Goal: Transaction & Acquisition: Book appointment/travel/reservation

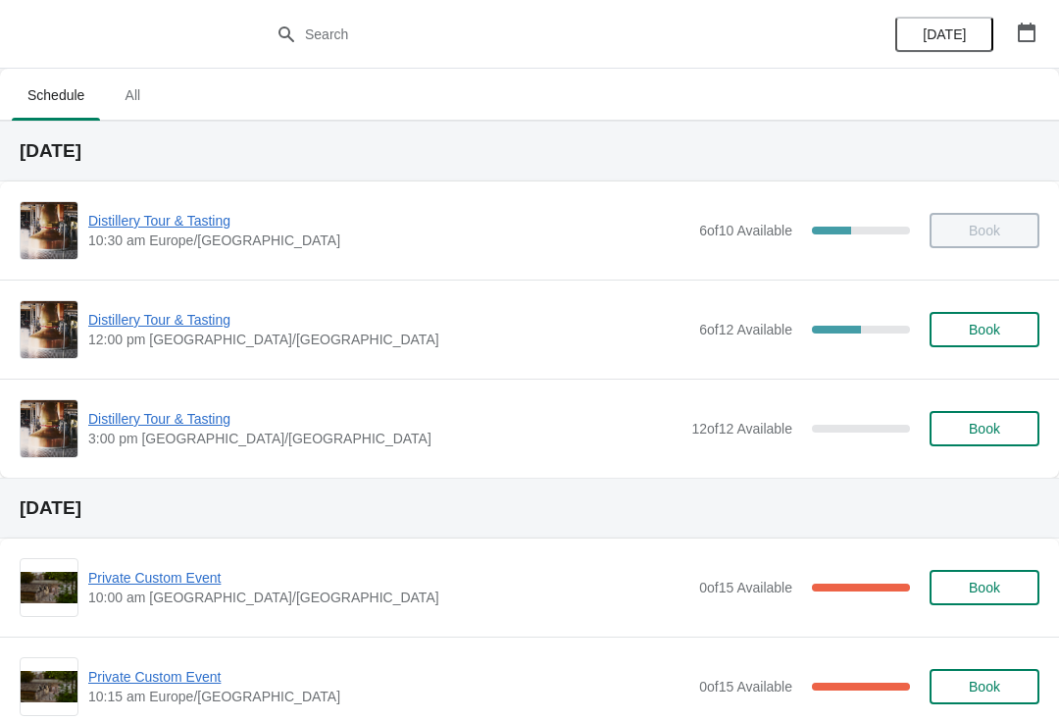
click at [996, 341] on button "Book" at bounding box center [985, 329] width 110 height 35
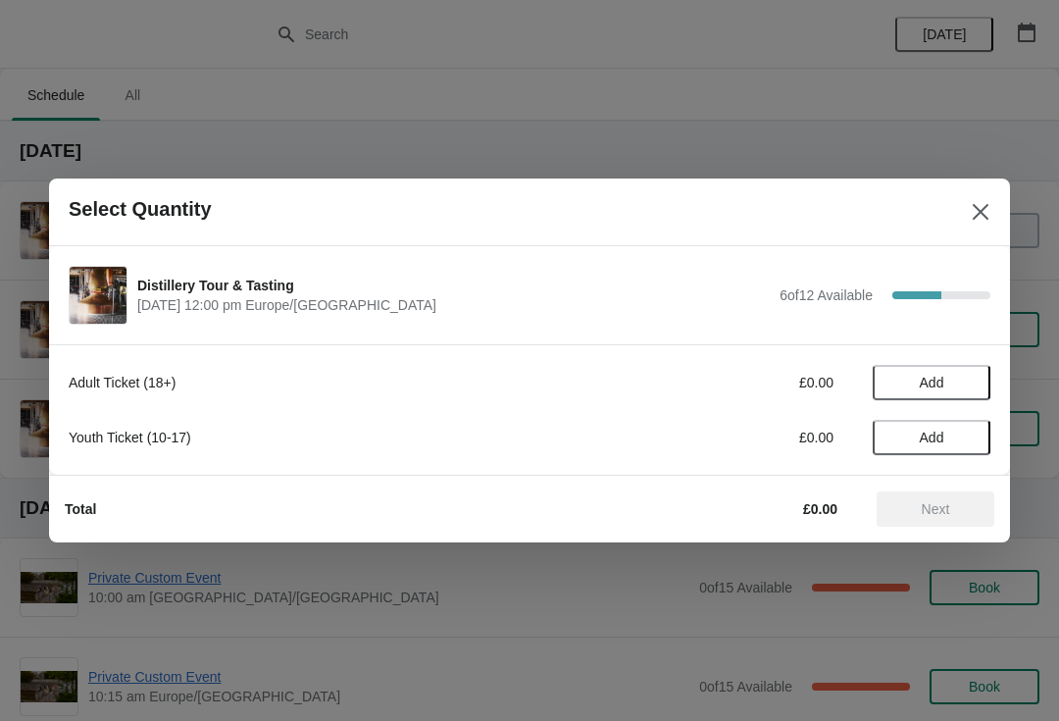
click at [935, 382] on span "Add" at bounding box center [932, 383] width 25 height 16
click at [971, 381] on icon at bounding box center [965, 383] width 21 height 21
click at [944, 511] on span "Next" at bounding box center [936, 509] width 28 height 16
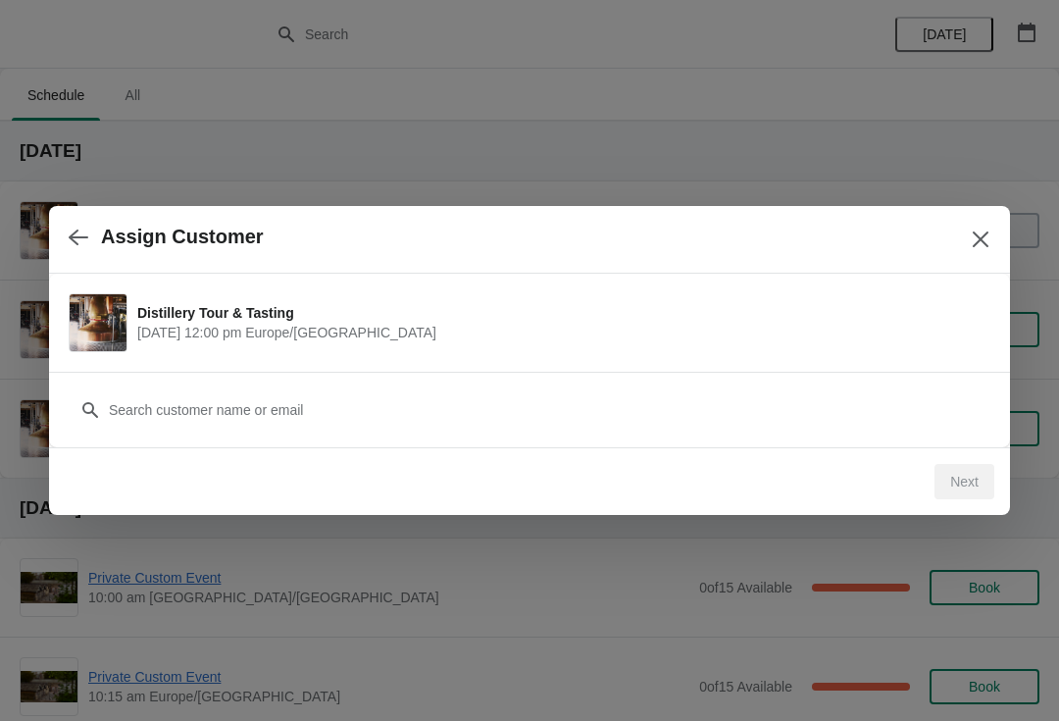
click at [961, 482] on div "Next" at bounding box center [965, 481] width 60 height 35
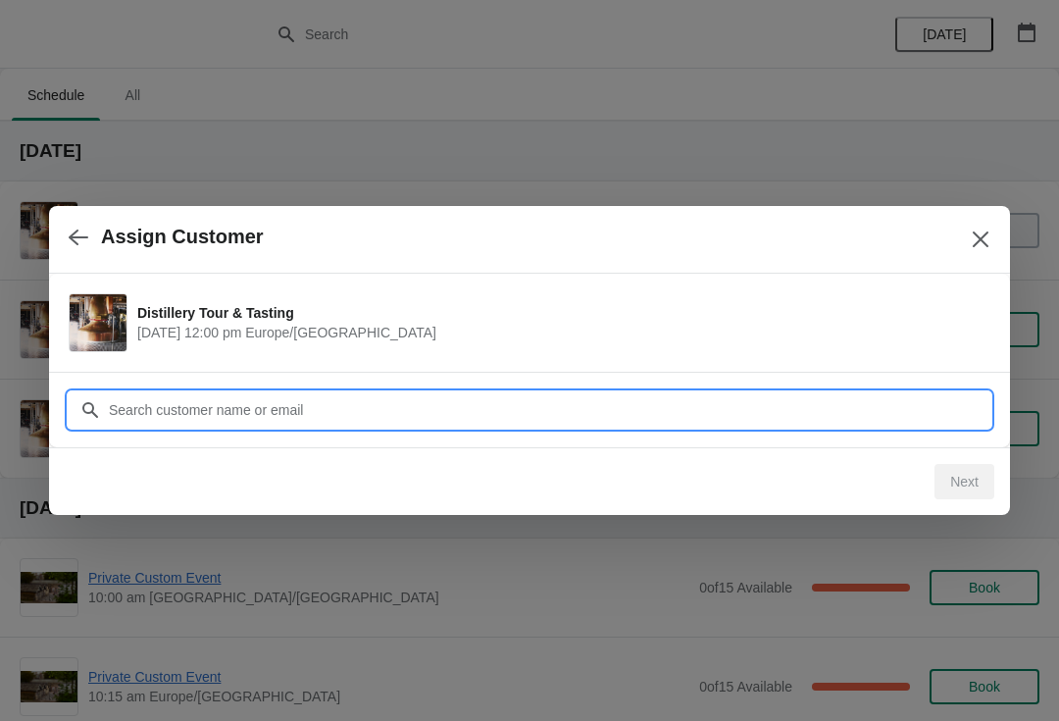
click at [342, 400] on input "Customer" at bounding box center [549, 409] width 883 height 35
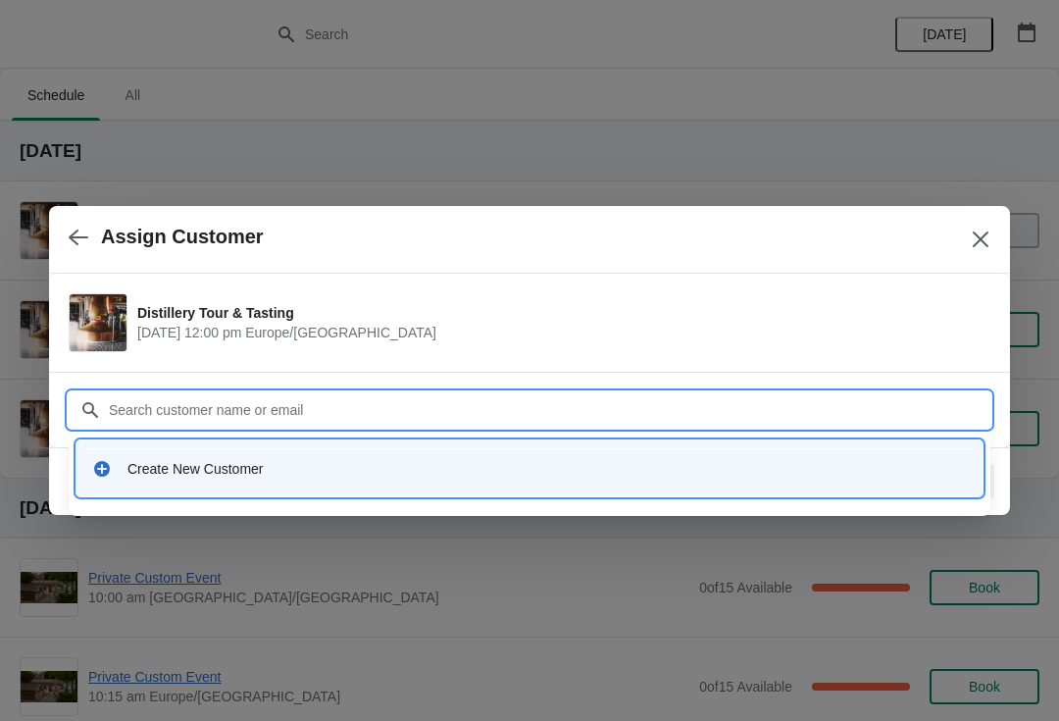
click at [208, 476] on div "Create New Customer" at bounding box center [546, 469] width 839 height 20
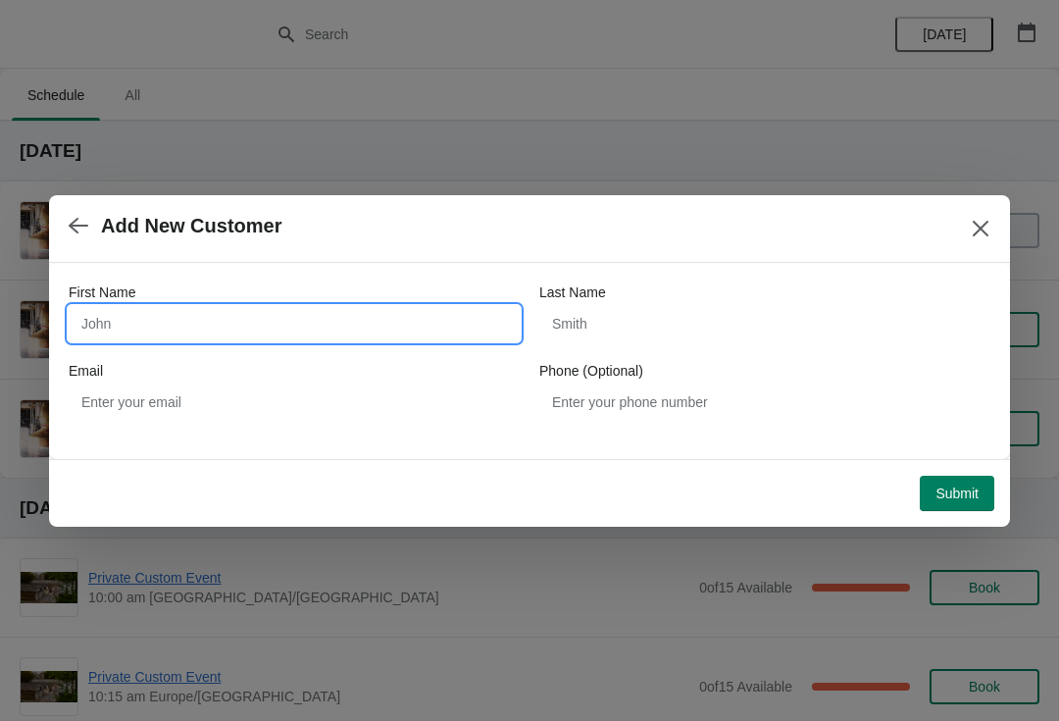
click at [214, 326] on input "First Name" at bounding box center [294, 323] width 451 height 35
type input "[PERSON_NAME]"
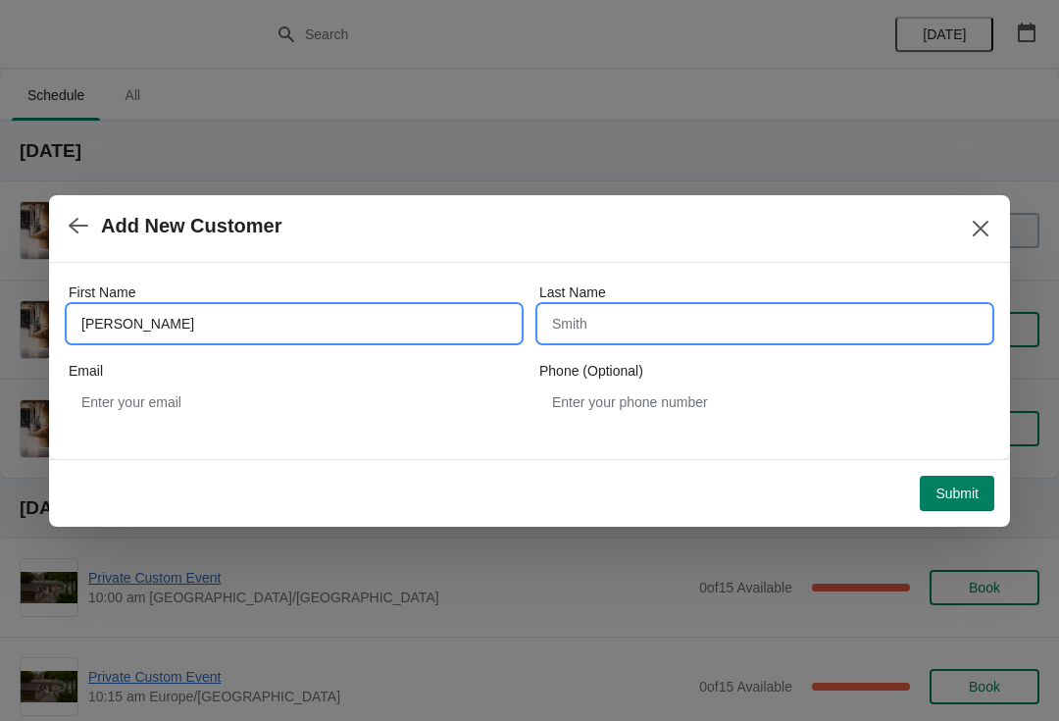
click at [699, 334] on input "Last Name" at bounding box center [764, 323] width 451 height 35
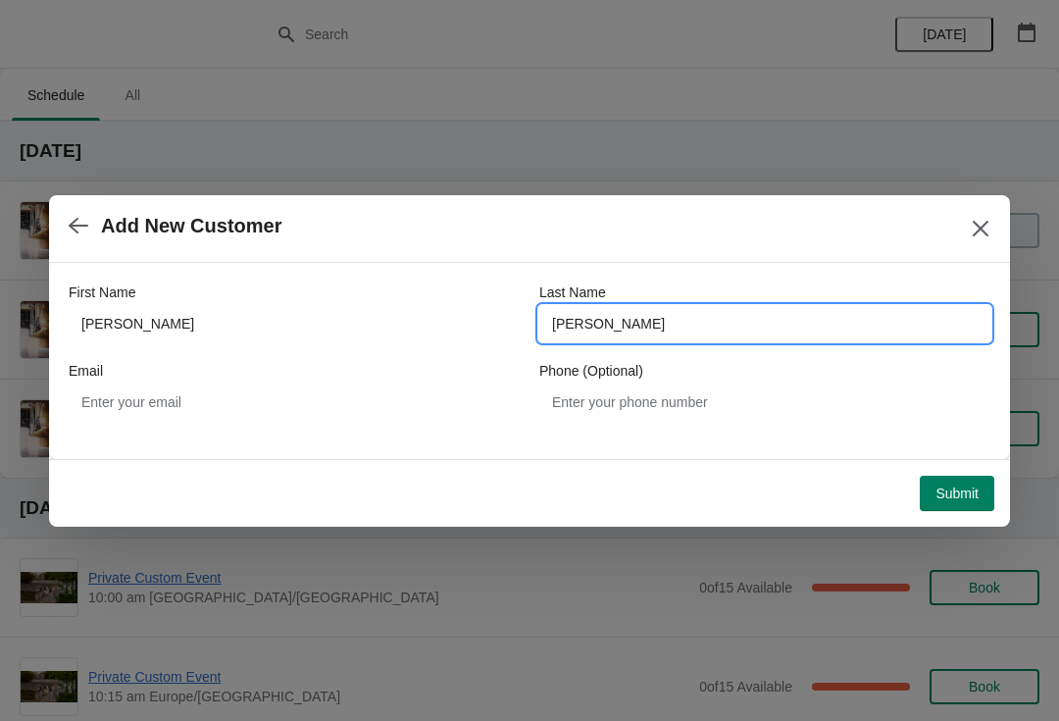
type input "[PERSON_NAME]"
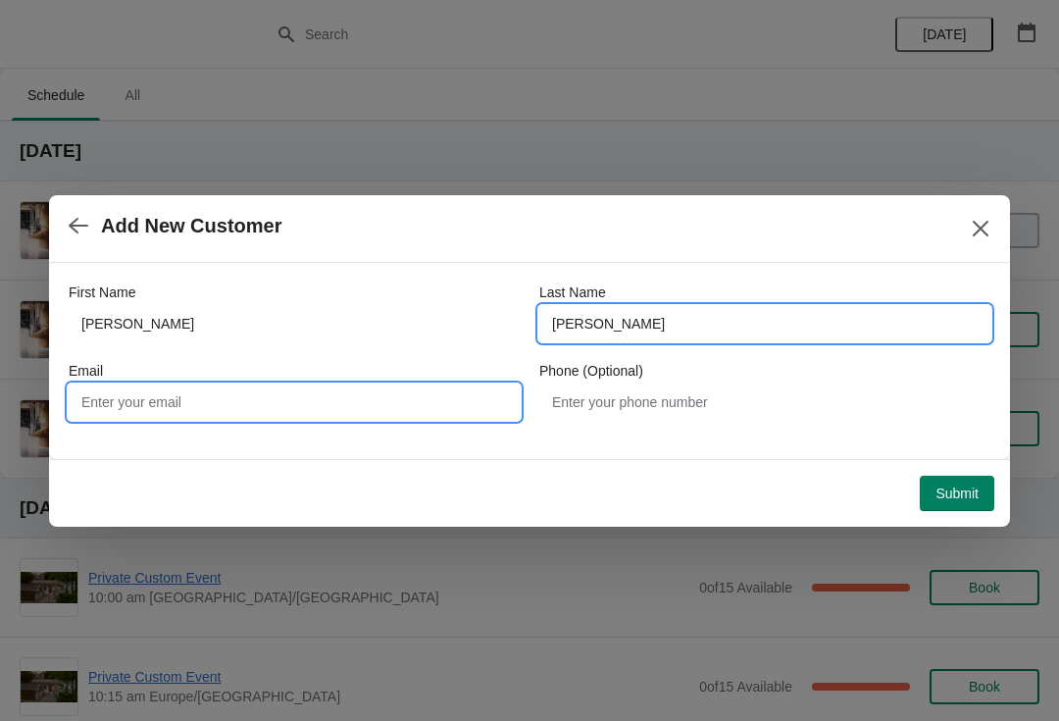
click at [292, 402] on input "Email" at bounding box center [294, 401] width 451 height 35
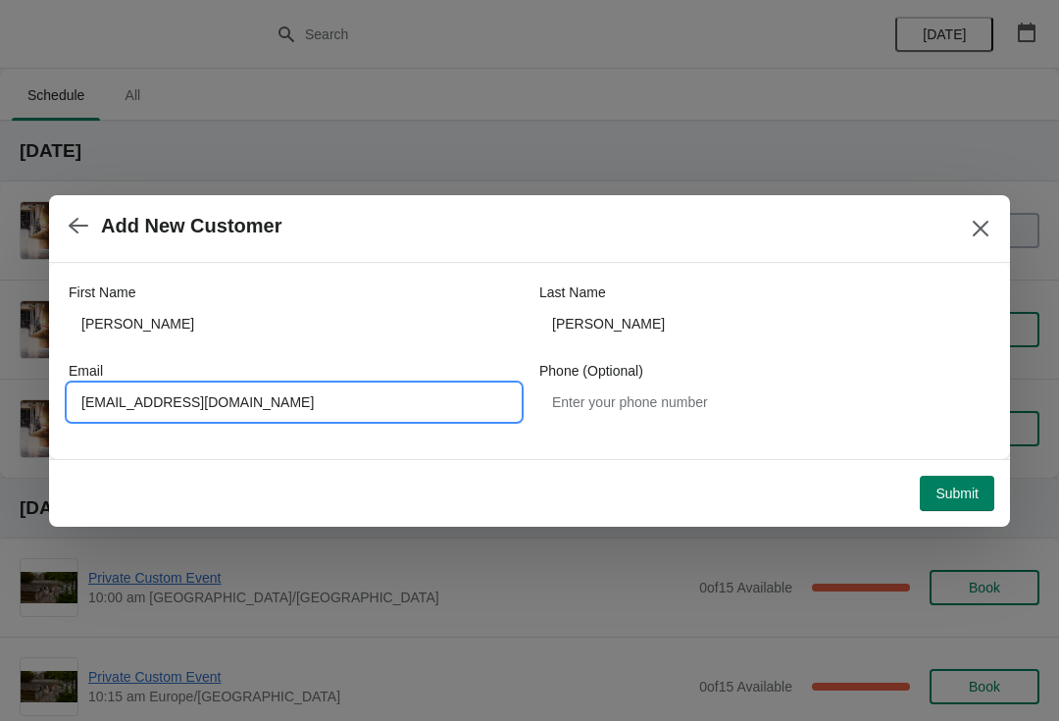
type input "[EMAIL_ADDRESS][DOMAIN_NAME]"
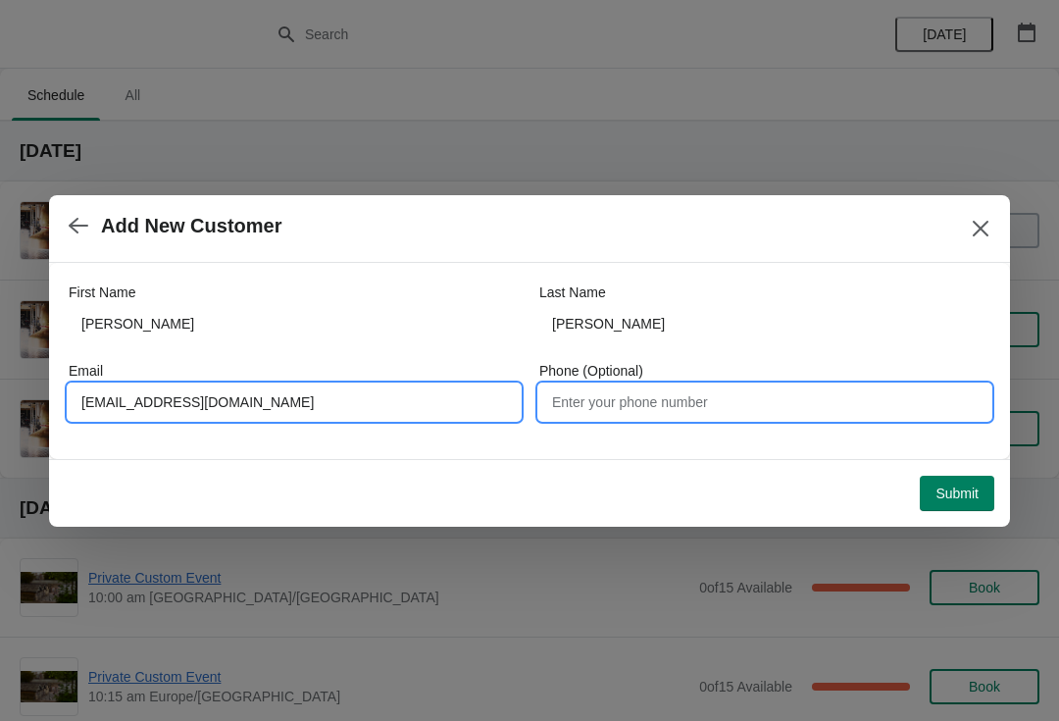
click at [720, 406] on input "Phone (Optional)" at bounding box center [764, 401] width 451 height 35
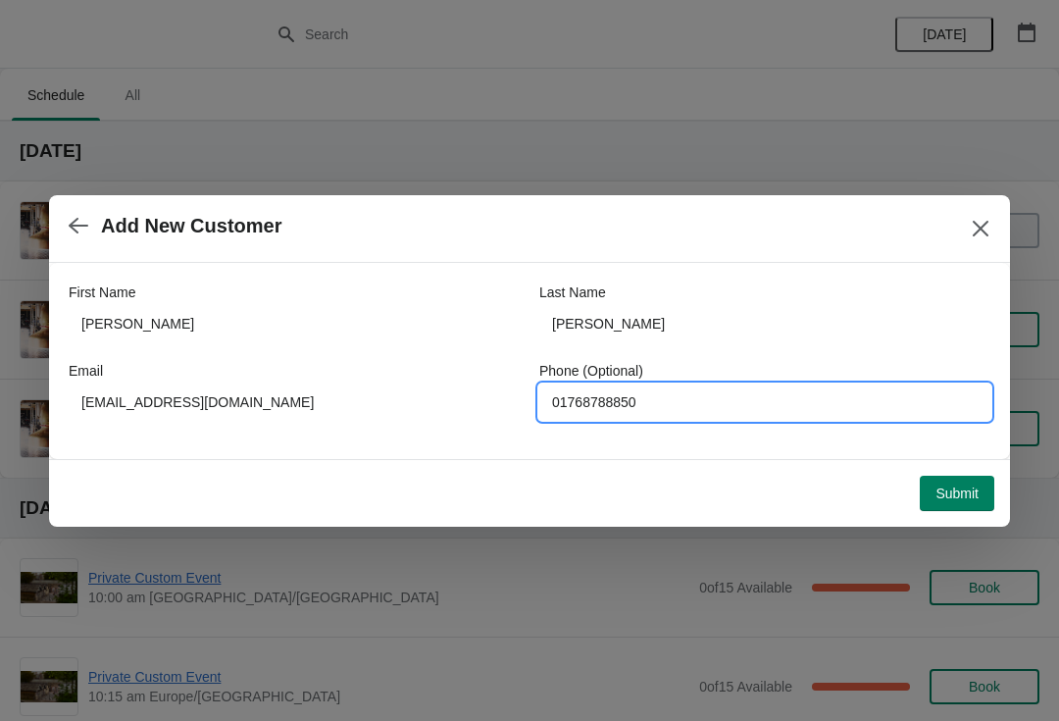
type input "01768788850"
click at [954, 506] on button "Submit" at bounding box center [957, 493] width 75 height 35
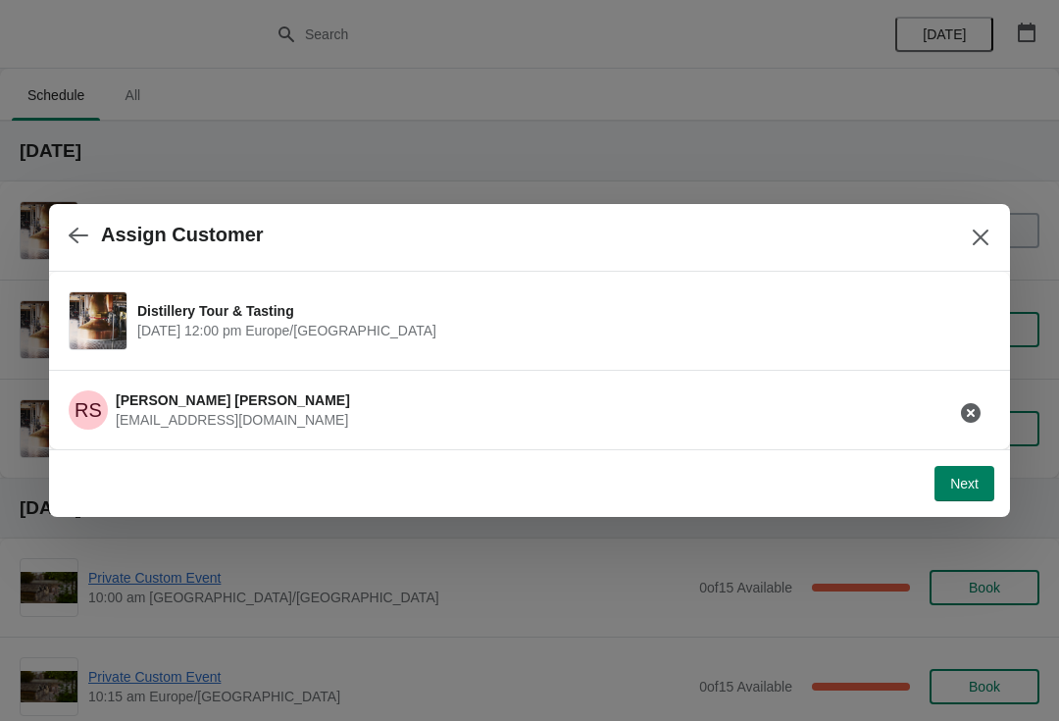
click at [971, 491] on span "Next" at bounding box center [964, 484] width 28 height 16
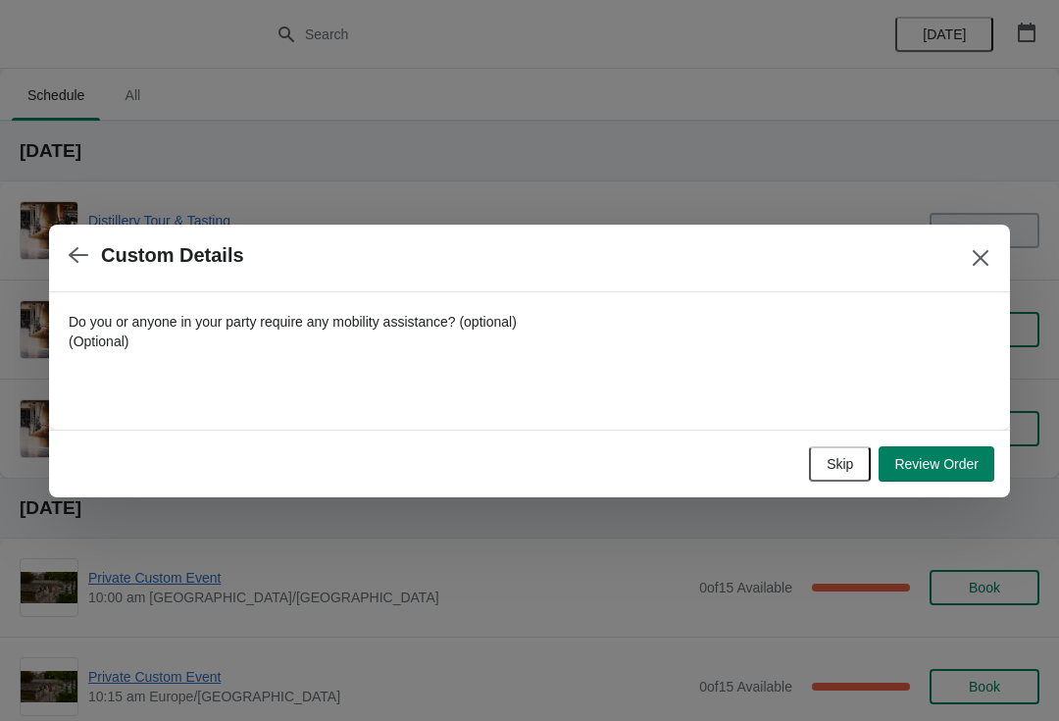
click at [950, 468] on span "Review Order" at bounding box center [936, 464] width 84 height 16
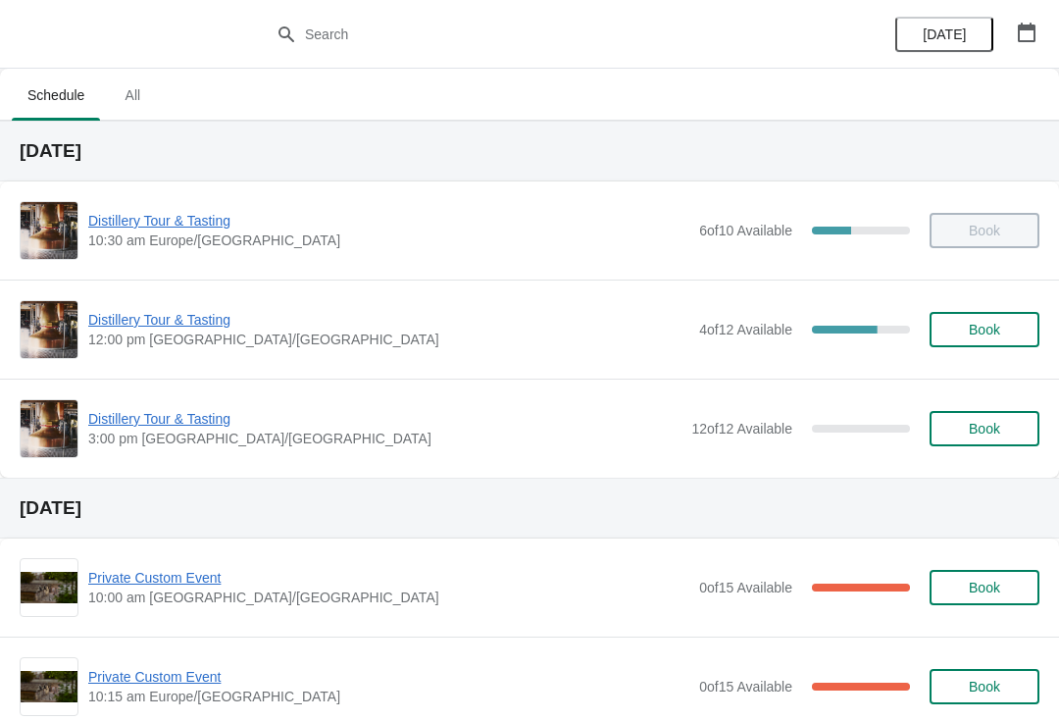
click at [987, 344] on button "Book" at bounding box center [985, 329] width 110 height 35
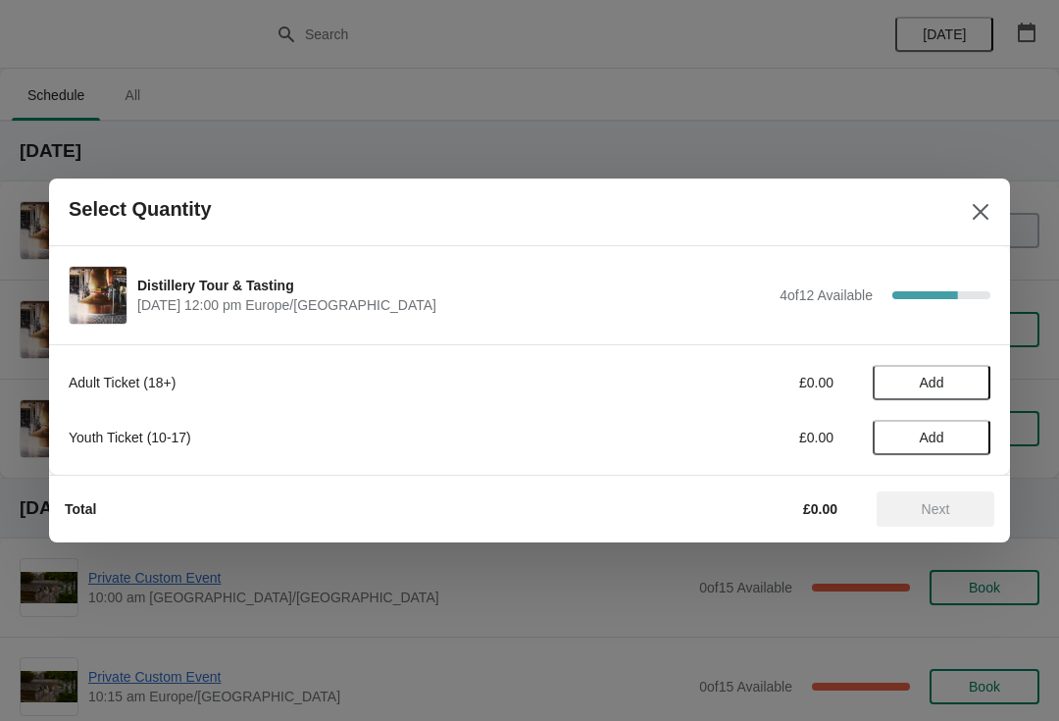
click at [948, 384] on span "Add" at bounding box center [931, 383] width 82 height 16
click at [963, 381] on icon at bounding box center [965, 383] width 21 height 21
click at [933, 520] on button "Next" at bounding box center [936, 508] width 118 height 35
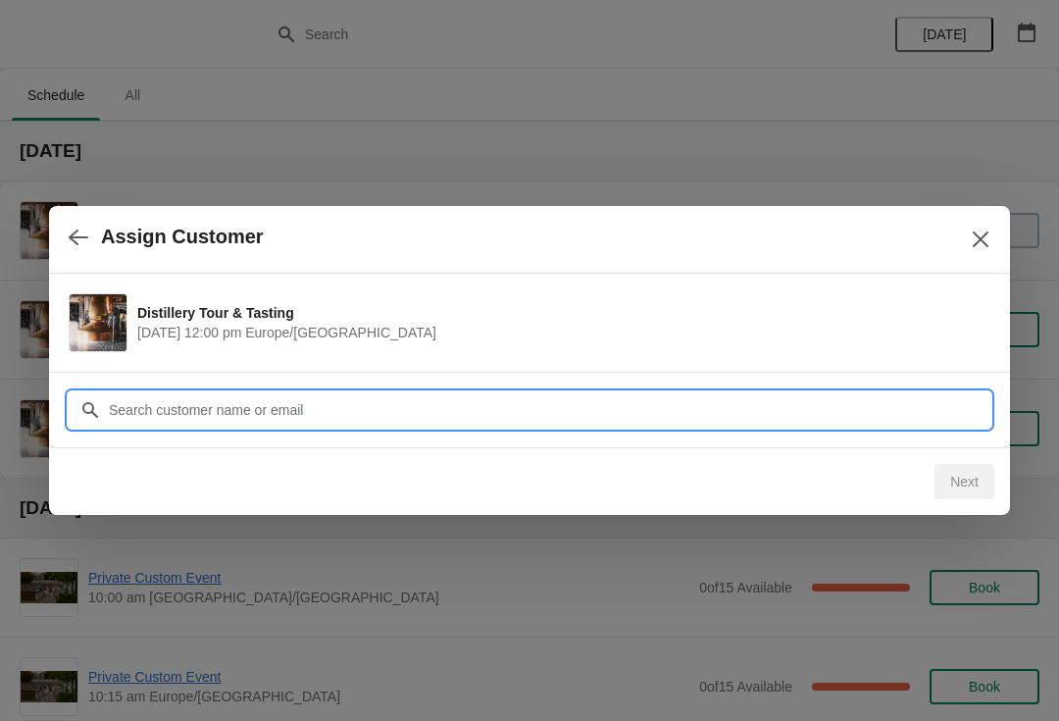
click at [330, 406] on input "Customer" at bounding box center [549, 409] width 883 height 35
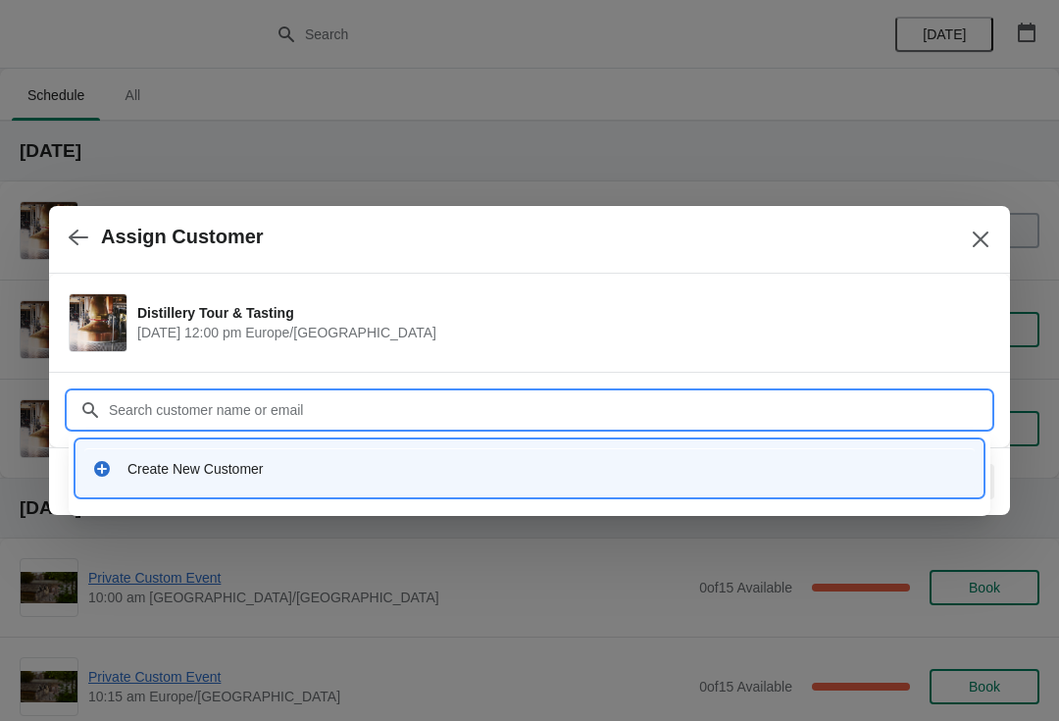
click at [233, 477] on div "Create New Customer" at bounding box center [546, 469] width 839 height 20
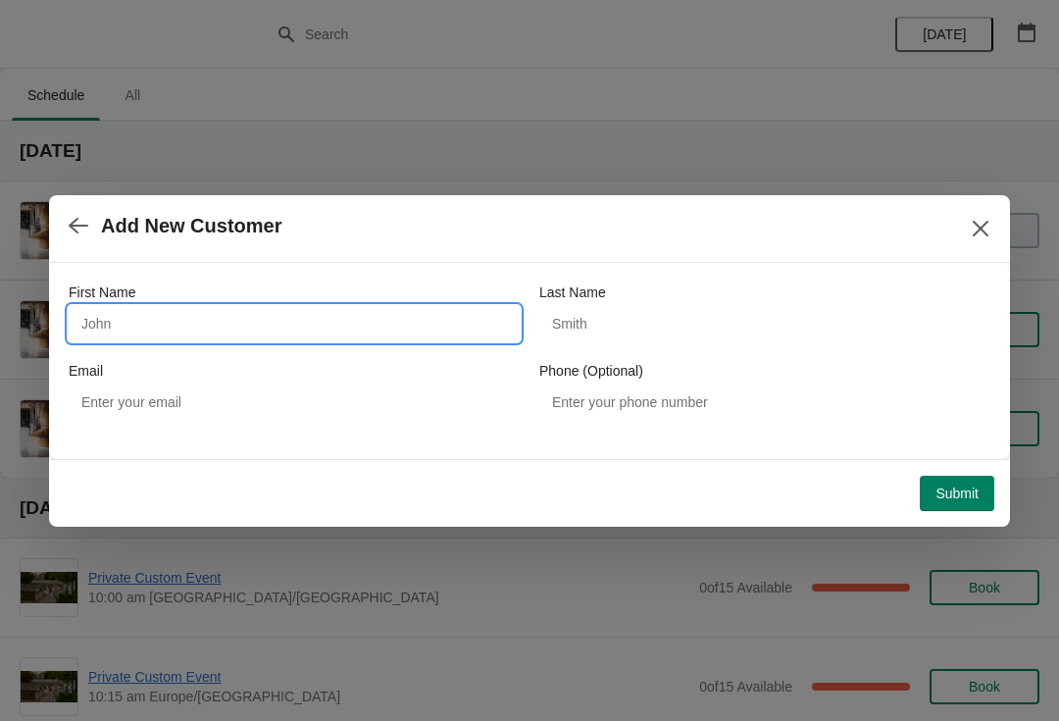
click at [217, 326] on input "First Name" at bounding box center [294, 323] width 451 height 35
type input "Maxine"
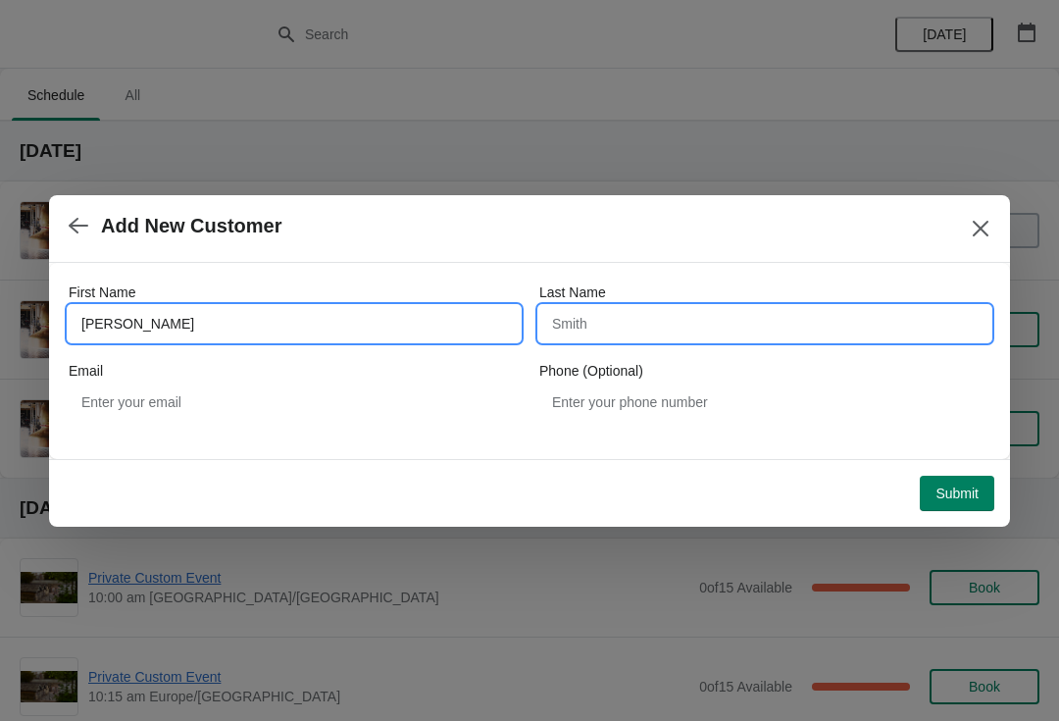
click at [679, 328] on input "Last Name" at bounding box center [764, 323] width 451 height 35
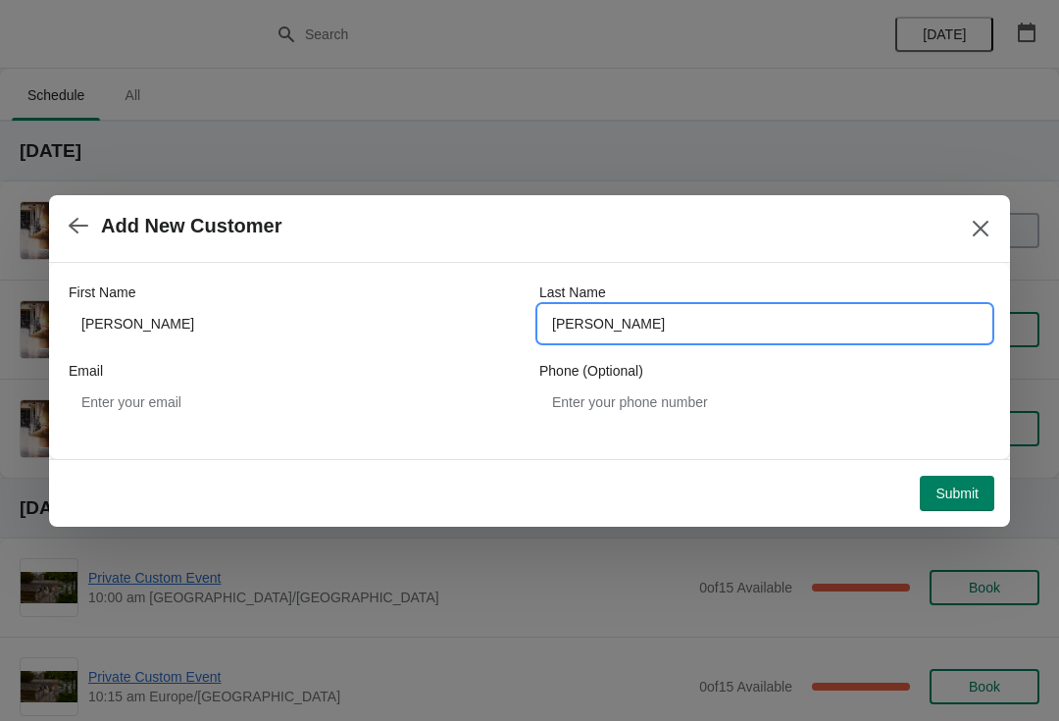
type input "[PERSON_NAME]"
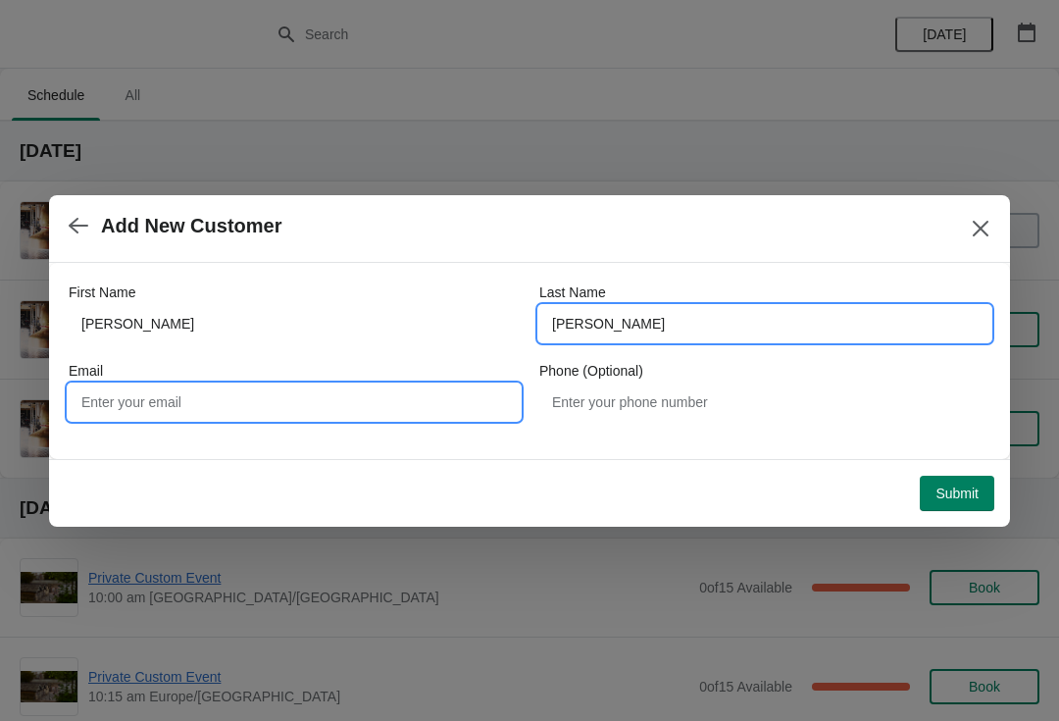
click at [324, 417] on input "Email" at bounding box center [294, 401] width 451 height 35
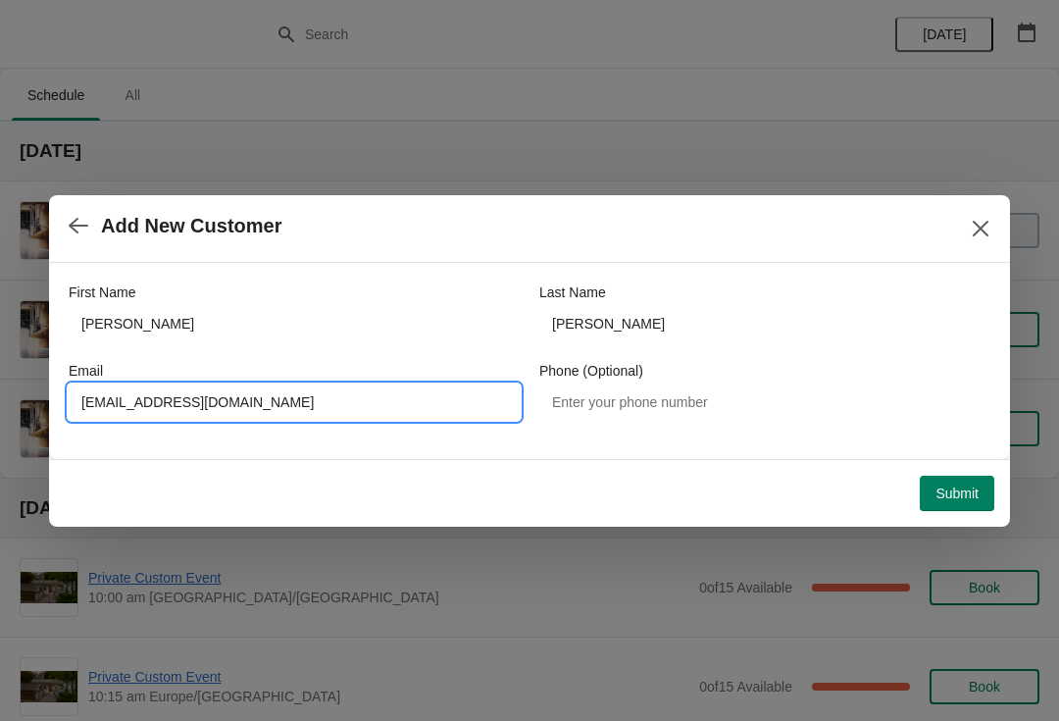
type input "Shop@lakesdisttilery.com"
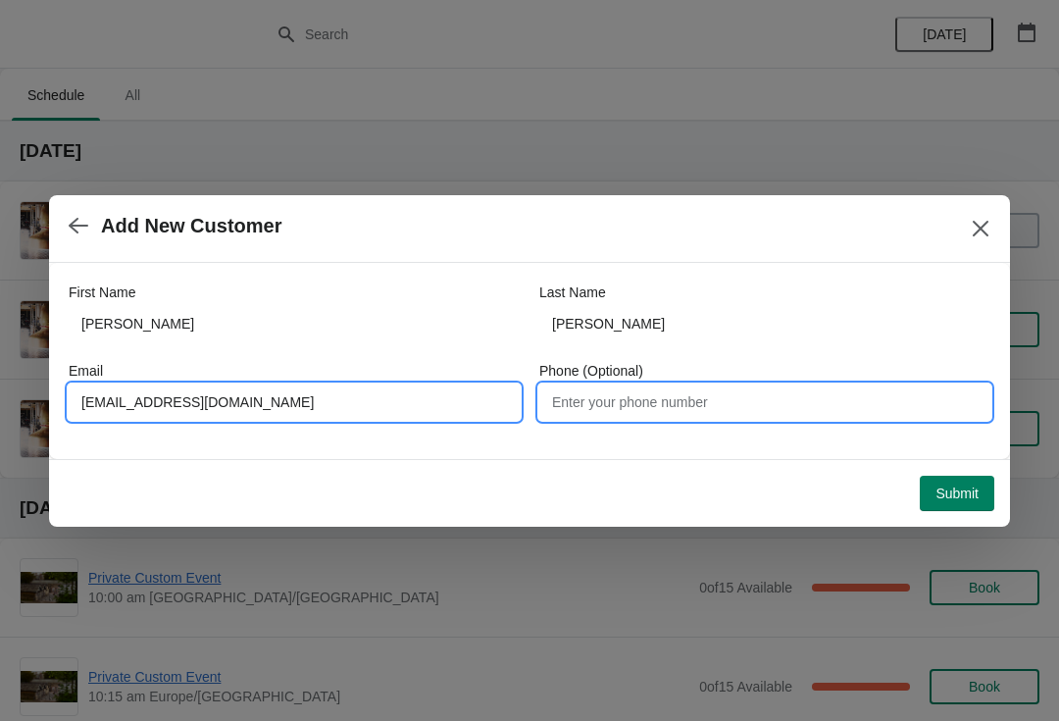
click at [717, 407] on input "Phone (Optional)" at bounding box center [764, 401] width 451 height 35
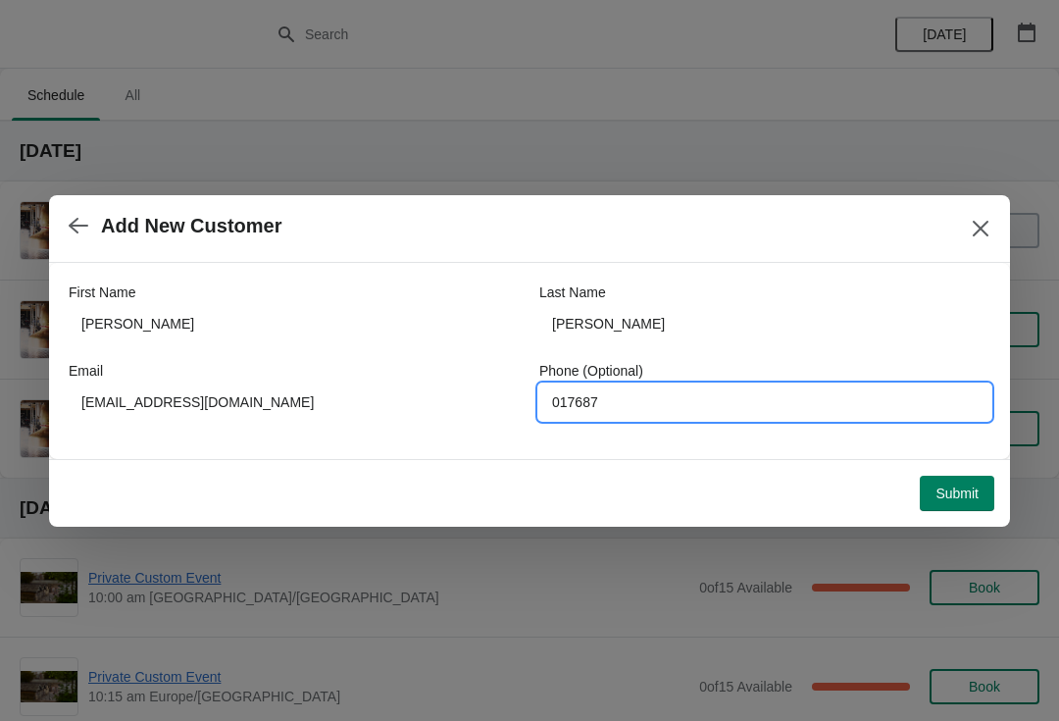
click at [619, 401] on input "017687" at bounding box center [764, 401] width 451 height 35
type input "017687 88850"
click at [957, 494] on span "Submit" at bounding box center [957, 493] width 43 height 16
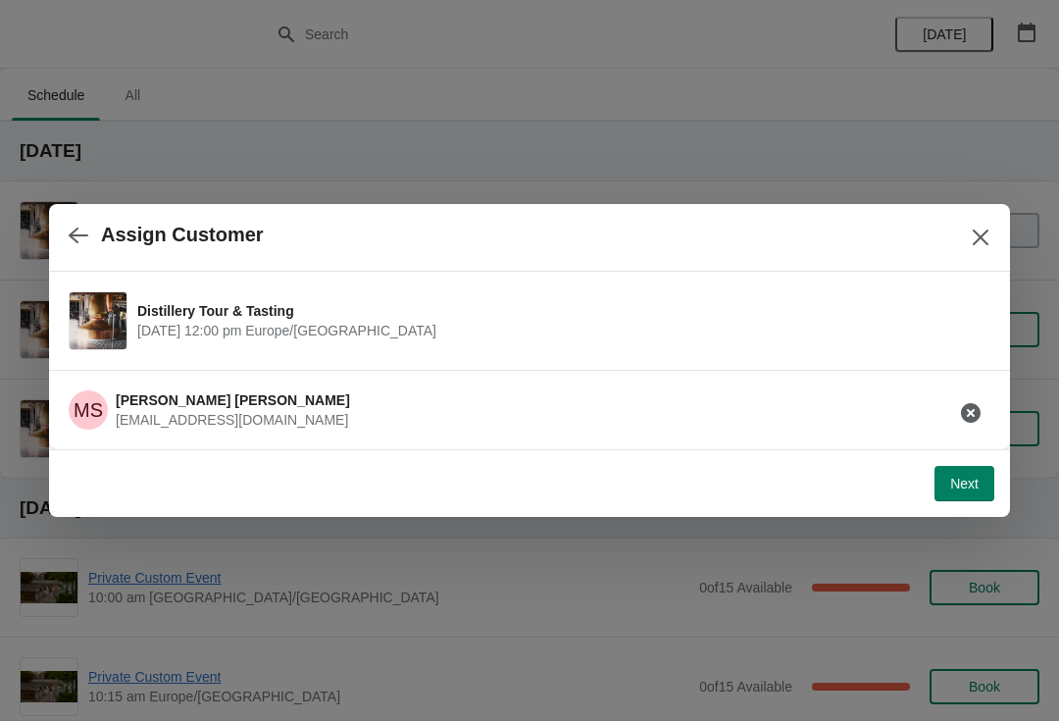
click at [962, 489] on span "Next" at bounding box center [964, 484] width 28 height 16
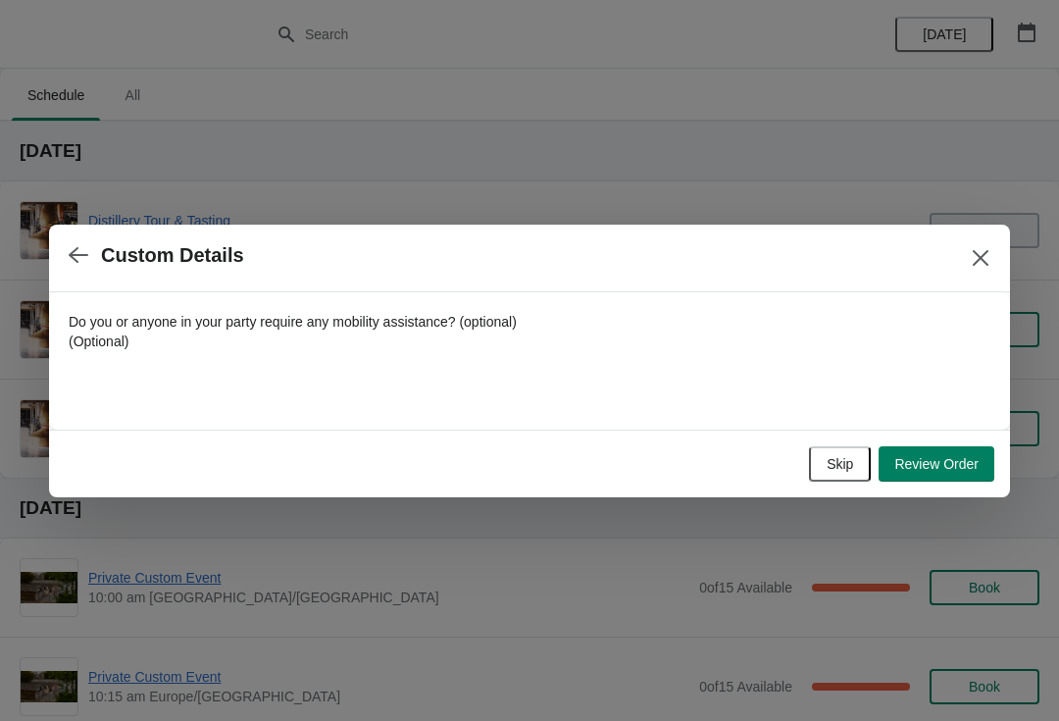
click at [940, 480] on button "Review Order" at bounding box center [937, 463] width 116 height 35
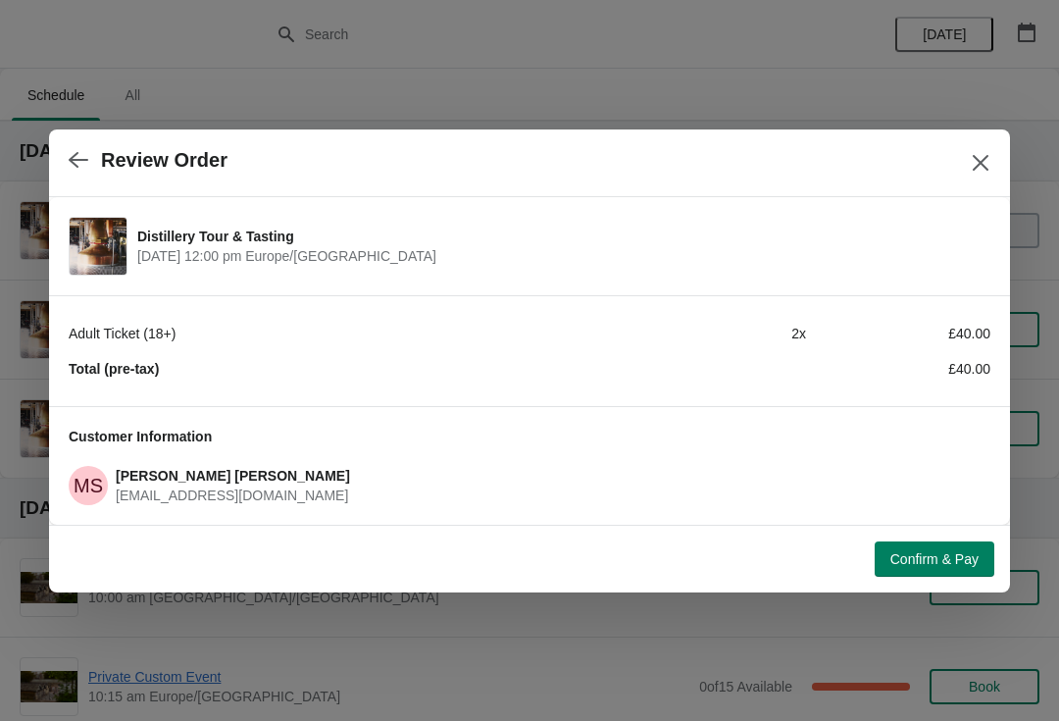
click at [923, 557] on span "Confirm & Pay" at bounding box center [934, 559] width 88 height 16
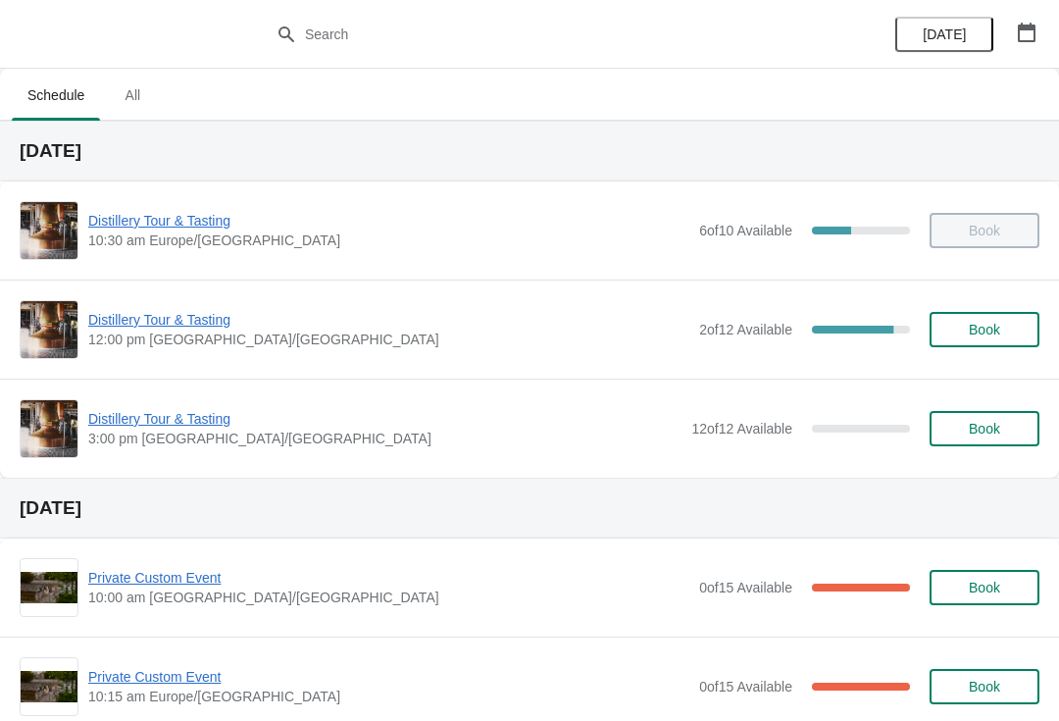
click at [989, 345] on button "Book" at bounding box center [985, 329] width 110 height 35
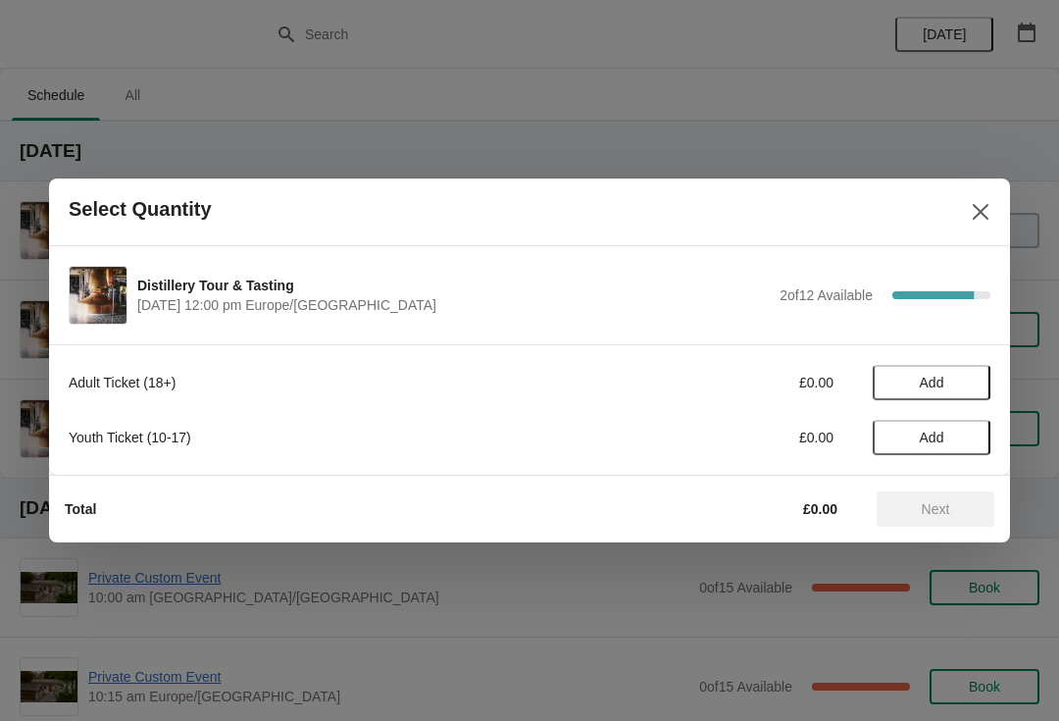
click at [128, 387] on div "Adult Ticket (18+)" at bounding box center [341, 383] width 544 height 20
click at [929, 377] on span "Add" at bounding box center [932, 383] width 25 height 16
click at [938, 522] on button "Next" at bounding box center [936, 508] width 118 height 35
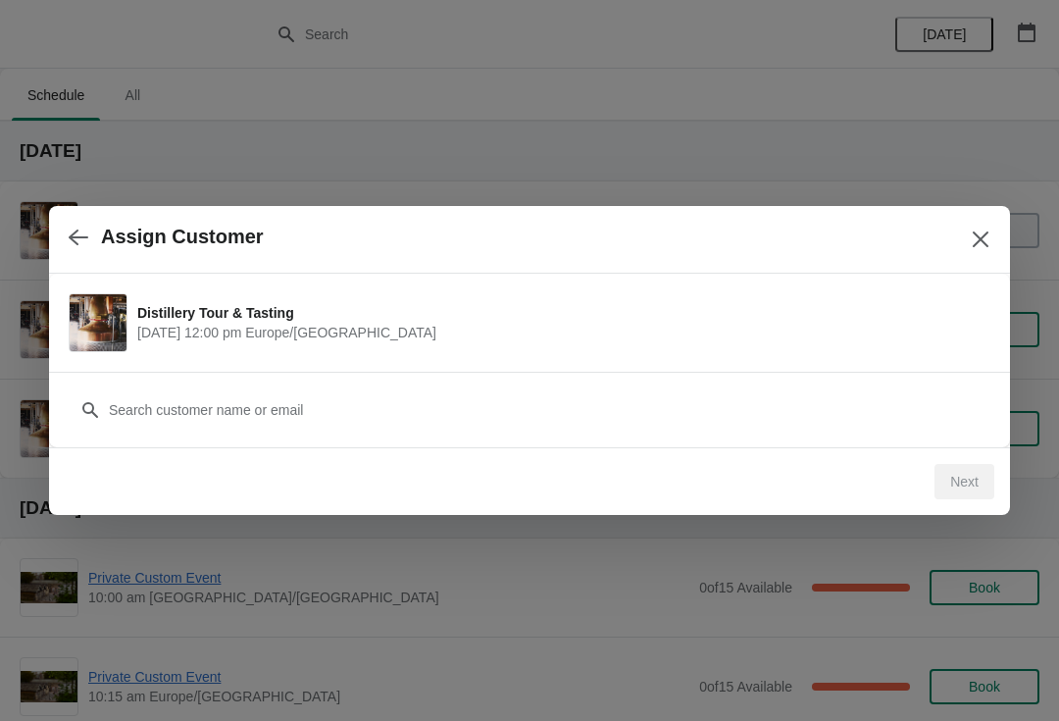
click at [960, 494] on div "Next" at bounding box center [965, 481] width 60 height 35
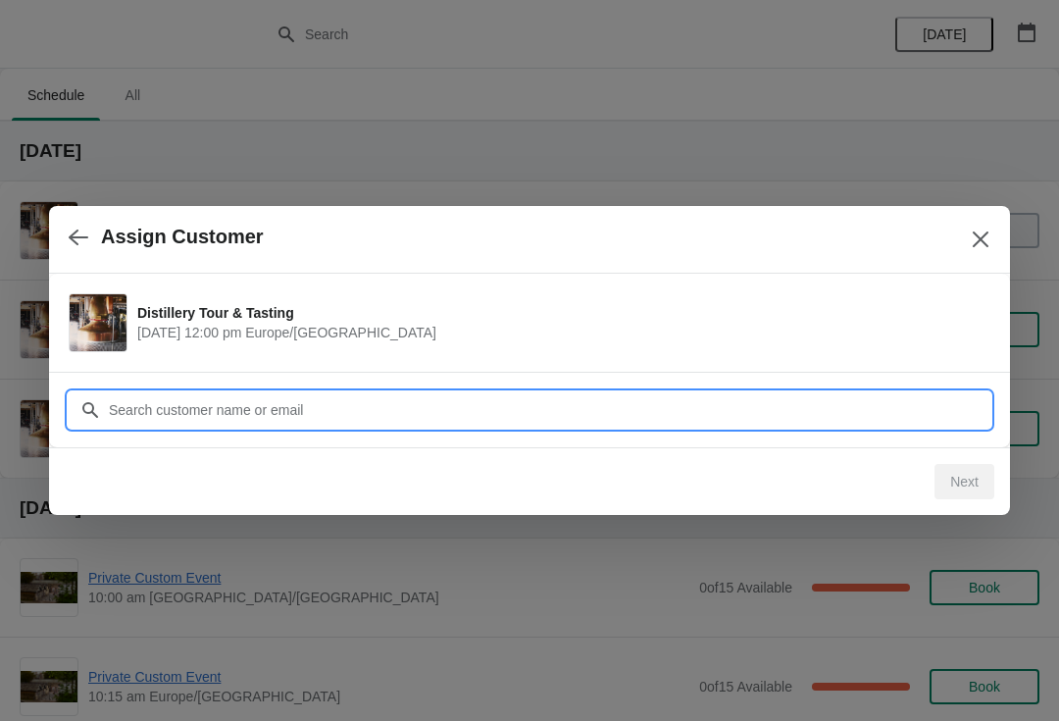
click at [512, 413] on input "Customer" at bounding box center [549, 409] width 883 height 35
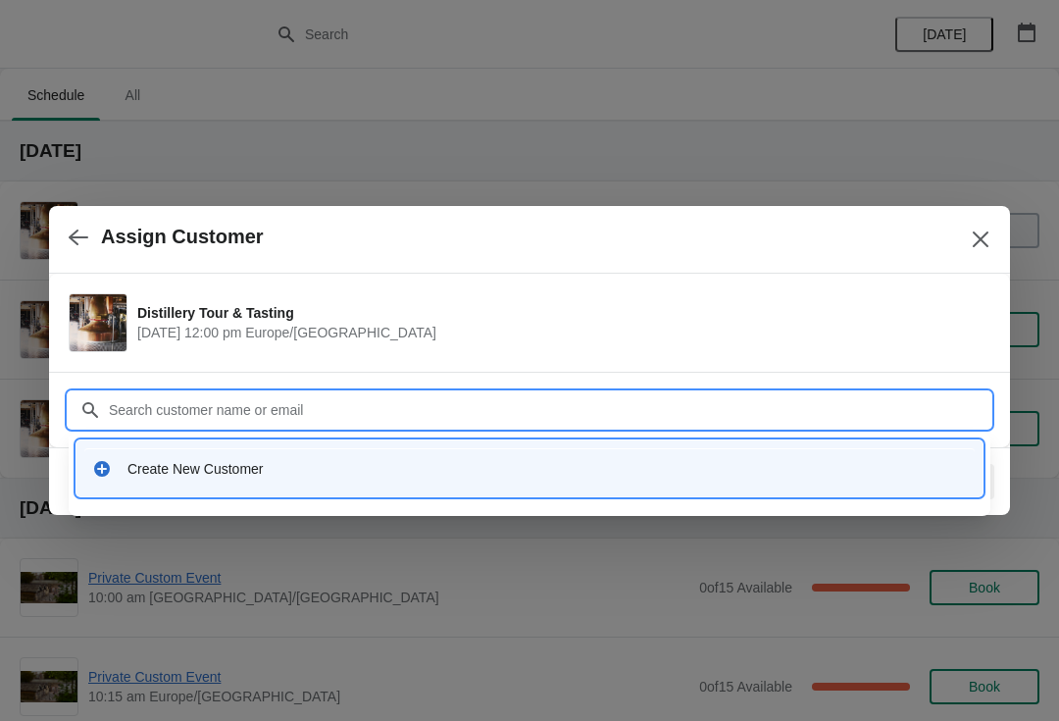
click at [225, 490] on div "Create New Customer" at bounding box center [529, 468] width 906 height 56
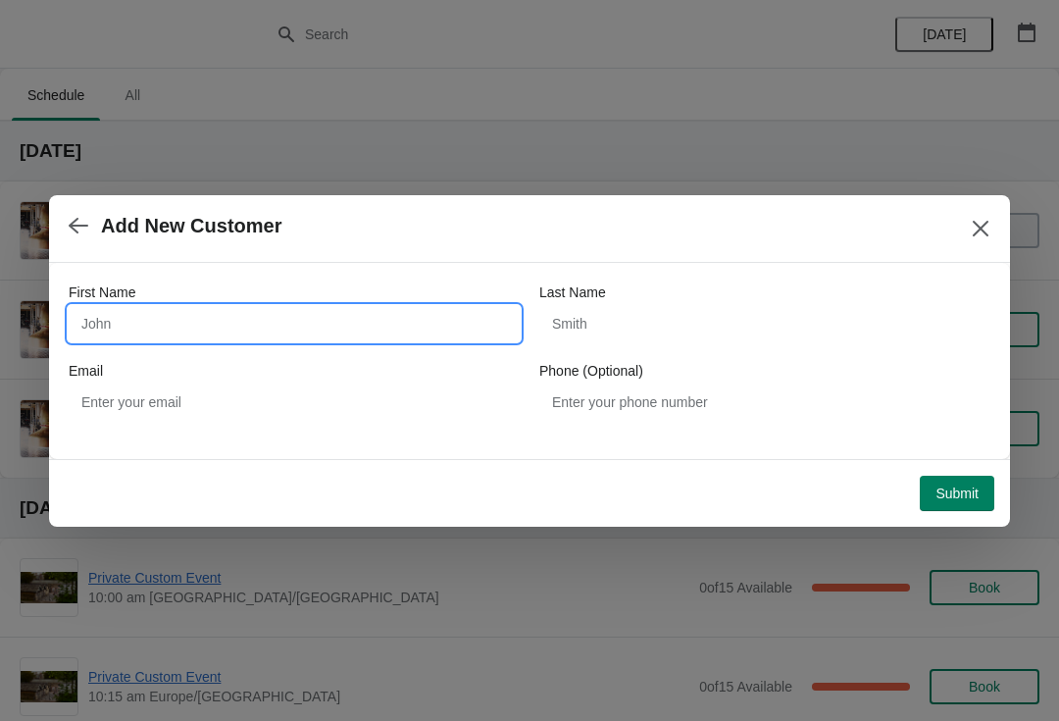
click at [213, 335] on input "First Name" at bounding box center [294, 323] width 451 height 35
type input "Amanda"
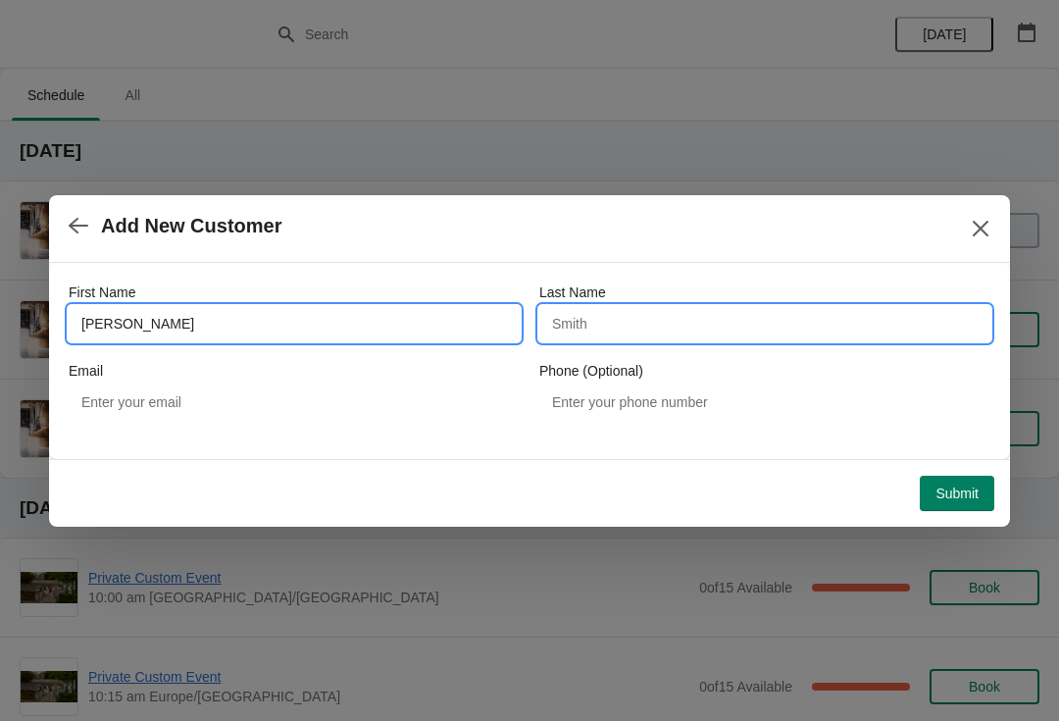
click at [675, 336] on input "Last Name" at bounding box center [764, 323] width 451 height 35
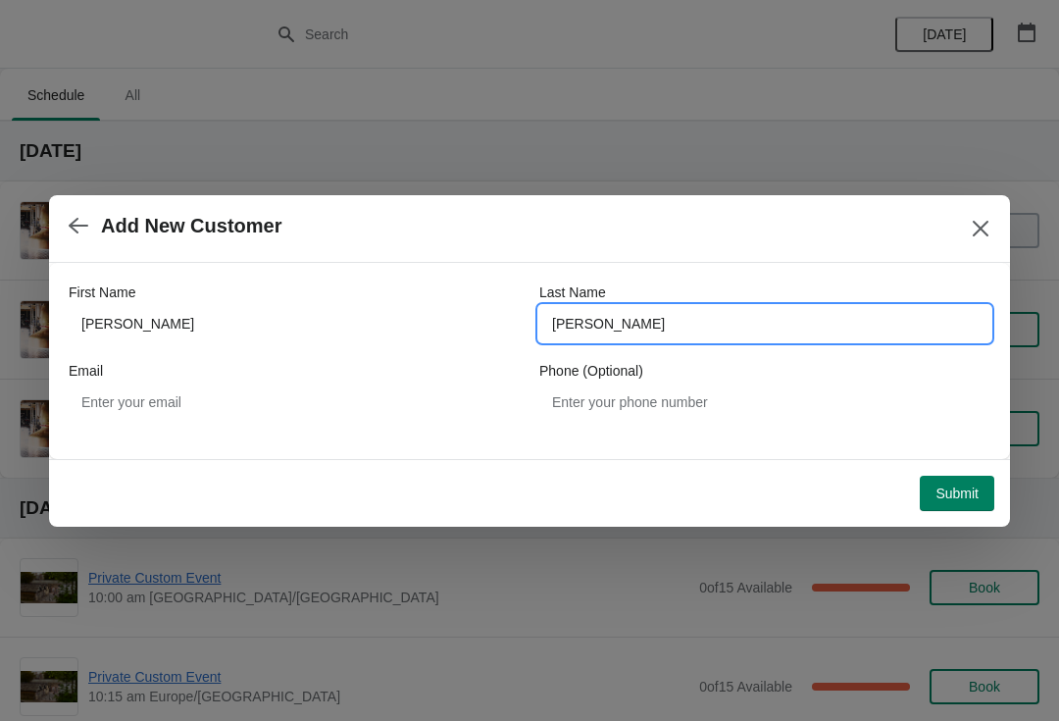
type input "[PERSON_NAME]"
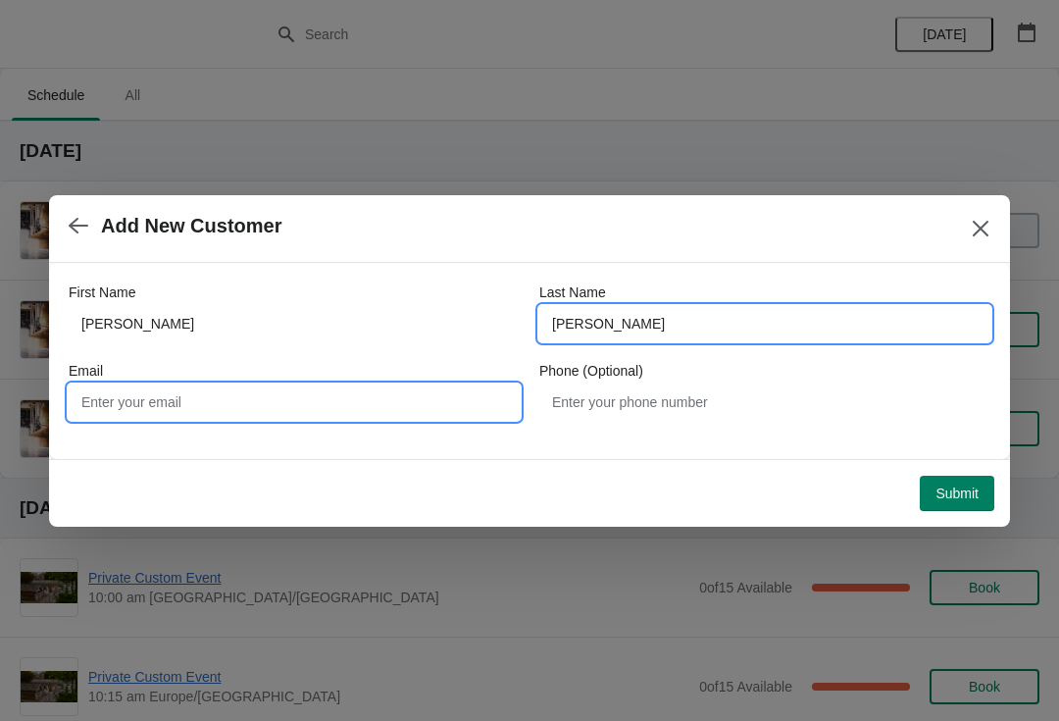
click at [269, 409] on input "Email" at bounding box center [294, 401] width 451 height 35
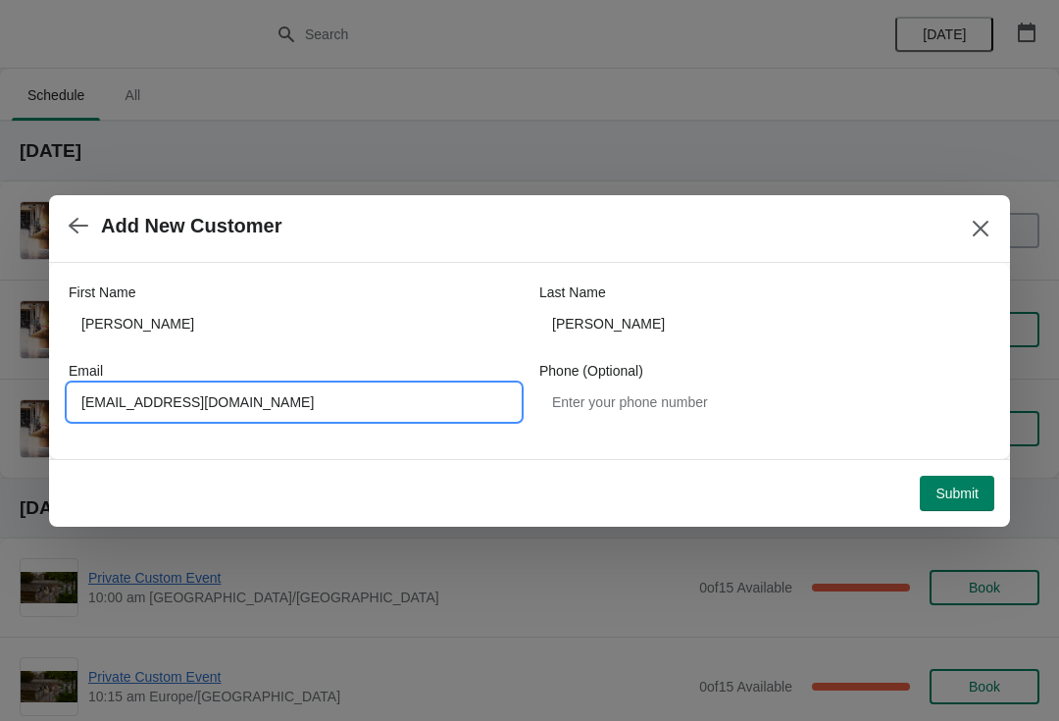
type input "[EMAIL_ADDRESS][DOMAIN_NAME]"
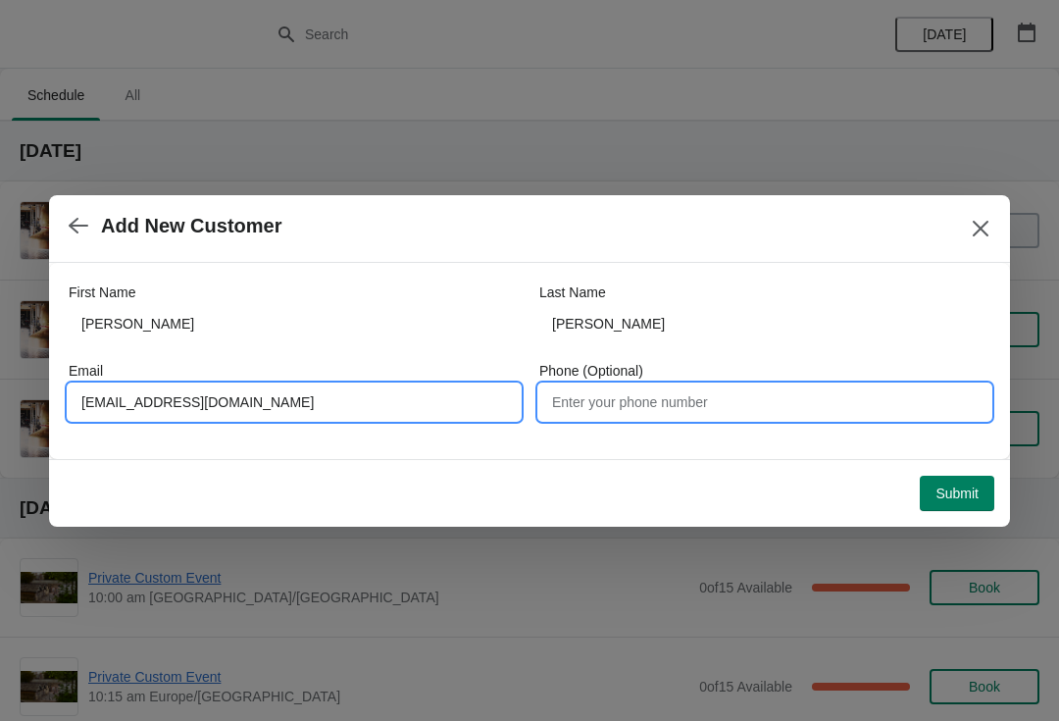
click at [699, 415] on input "Phone (Optional)" at bounding box center [764, 401] width 451 height 35
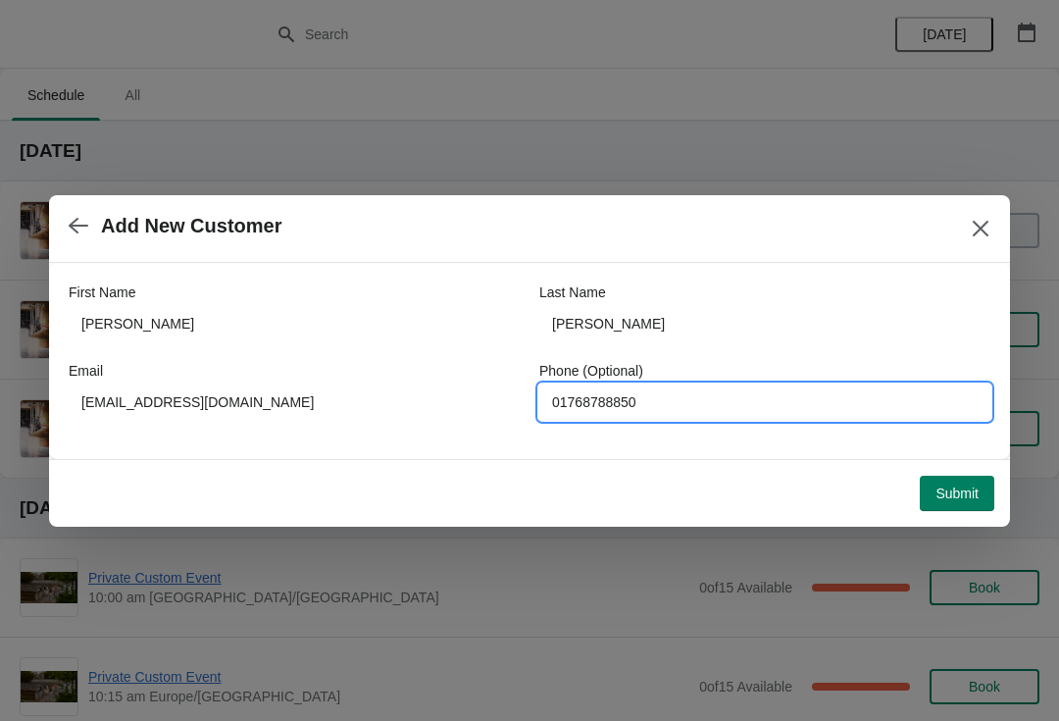
type input "01768788850"
click at [944, 508] on button "Submit" at bounding box center [957, 493] width 75 height 35
